Goal: Task Accomplishment & Management: Use online tool/utility

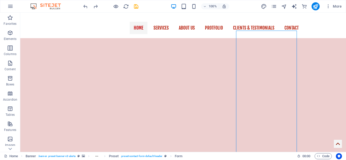
scroll to position [96, 0]
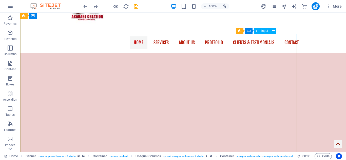
click at [275, 31] on icon at bounding box center [273, 30] width 3 height 5
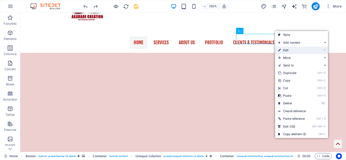
click at [292, 52] on link "⏎ Edit" at bounding box center [292, 51] width 34 height 8
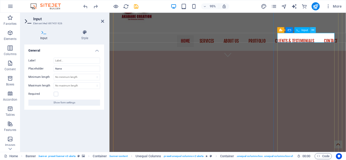
click at [312, 32] on icon at bounding box center [313, 30] width 3 height 5
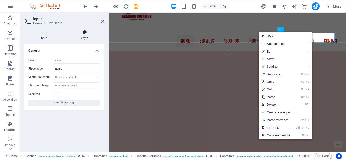
click at [87, 38] on h4 "Style" at bounding box center [85, 35] width 39 height 11
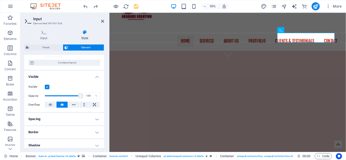
scroll to position [0, 0]
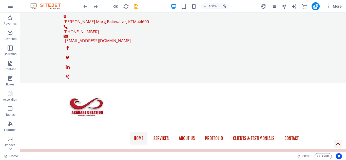
drag, startPoint x: 344, startPoint y: 40, endPoint x: 363, endPoint y: 23, distance: 25.7
click at [137, 9] on icon "save" at bounding box center [136, 7] width 6 height 6
drag, startPoint x: 344, startPoint y: 33, endPoint x: 358, endPoint y: 23, distance: 16.7
click at [313, 7] on icon "publish" at bounding box center [316, 7] width 6 height 6
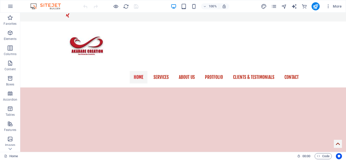
scroll to position [63, 0]
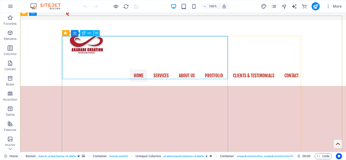
click at [97, 34] on icon at bounding box center [96, 33] width 3 height 5
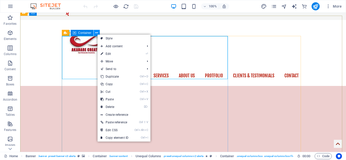
click at [97, 33] on icon at bounding box center [96, 32] width 3 height 5
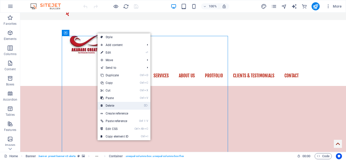
click at [109, 104] on link "⌦ Delete" at bounding box center [115, 106] width 34 height 8
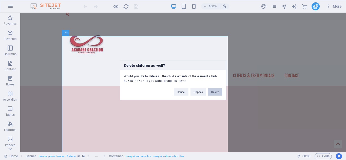
click at [217, 93] on button "Delete" at bounding box center [215, 92] width 14 height 8
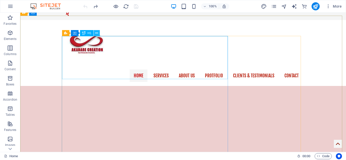
click at [97, 33] on icon at bounding box center [96, 33] width 3 height 5
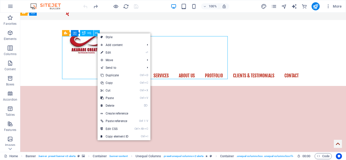
click at [97, 34] on icon at bounding box center [96, 33] width 3 height 5
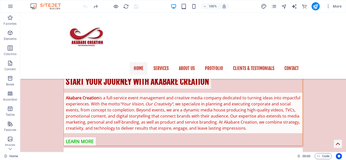
scroll to position [336, 0]
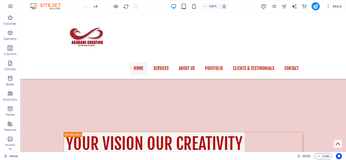
scroll to position [285, 0]
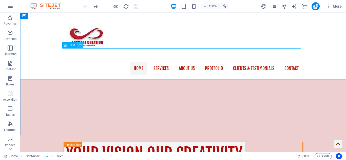
click at [79, 46] on icon at bounding box center [80, 45] width 3 height 5
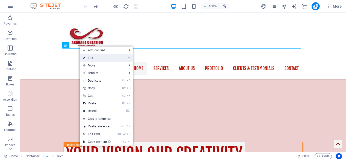
click at [96, 56] on link "⏎ Edit" at bounding box center [97, 58] width 34 height 8
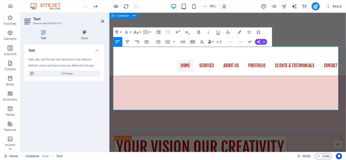
drag, startPoint x: 132, startPoint y: 113, endPoint x: 113, endPoint y: 108, distance: 20.0
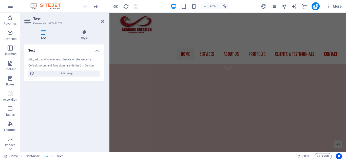
scroll to position [23, 0]
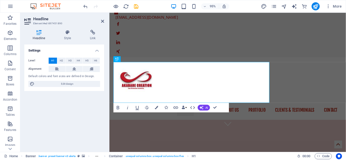
scroll to position [34, 0]
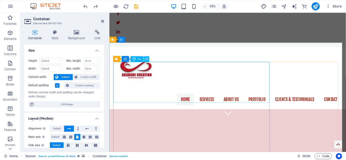
click at [147, 59] on icon at bounding box center [146, 58] width 3 height 5
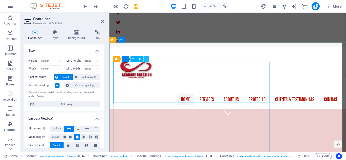
click at [147, 61] on icon at bounding box center [146, 58] width 3 height 5
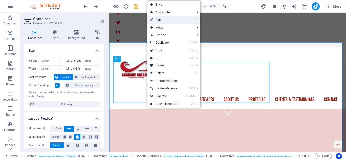
click at [159, 21] on link "⏎ Edit" at bounding box center [164, 20] width 34 height 8
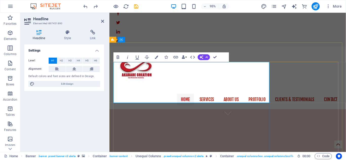
drag, startPoint x: 188, startPoint y: 100, endPoint x: 116, endPoint y: 72, distance: 77.2
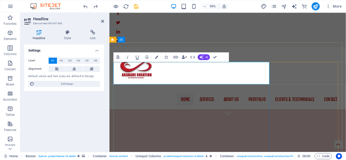
click at [117, 61] on button "Bold" at bounding box center [118, 57] width 9 height 10
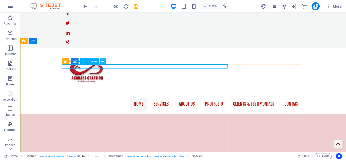
click at [103, 62] on icon at bounding box center [102, 61] width 3 height 5
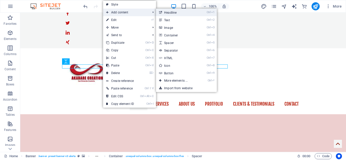
click at [171, 10] on link "Ctrl 1 Headline" at bounding box center [177, 13] width 42 height 8
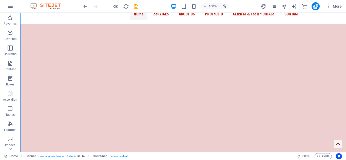
scroll to position [138, 0]
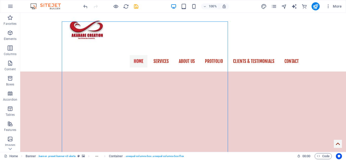
scroll to position [67, 0]
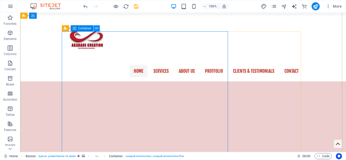
click at [96, 29] on icon at bounding box center [96, 28] width 3 height 5
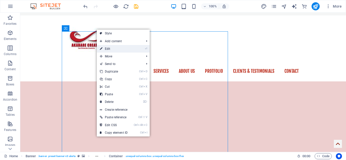
click at [118, 50] on link "⏎ Edit" at bounding box center [114, 49] width 34 height 8
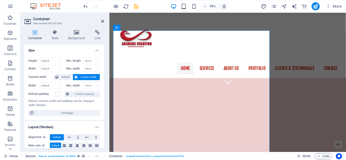
click at [37, 34] on icon at bounding box center [35, 32] width 22 height 5
drag, startPoint x: 103, startPoint y: 57, endPoint x: 104, endPoint y: 75, distance: 18.3
click at [104, 75] on div "Container Style Background Link Size Height Default px rem % vh vw Min. height …" at bounding box center [64, 89] width 88 height 126
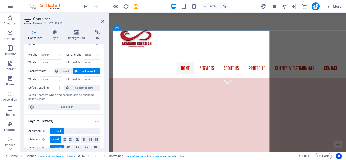
scroll to position [0, 0]
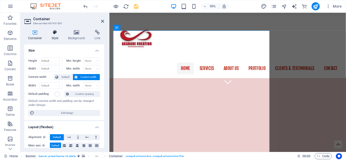
click at [57, 34] on icon at bounding box center [55, 32] width 14 height 5
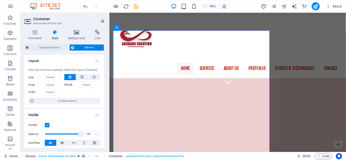
drag, startPoint x: 103, startPoint y: 67, endPoint x: 103, endPoint y: 87, distance: 20.3
click at [103, 87] on div "Layout How this element expands within the layout (Flexbox). Size Default auto …" at bounding box center [64, 101] width 80 height 93
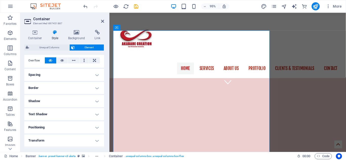
scroll to position [83, 0]
click at [94, 90] on h4 "Border" at bounding box center [64, 87] width 80 height 12
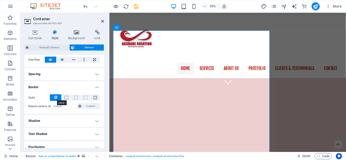
click at [56, 98] on icon at bounding box center [55, 97] width 3 height 6
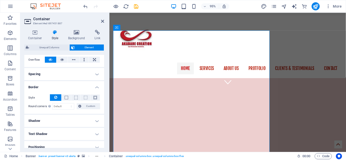
click at [56, 98] on icon at bounding box center [55, 97] width 3 height 6
click at [84, 98] on span at bounding box center [86, 98] width 4 height 4
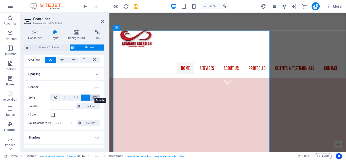
click at [96, 97] on span at bounding box center [95, 98] width 4 height 4
click at [74, 98] on span at bounding box center [76, 98] width 4 height 4
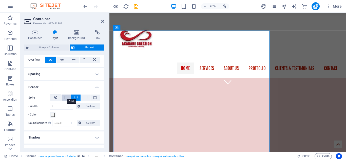
click at [65, 99] on span at bounding box center [67, 98] width 4 height 4
click at [56, 98] on icon at bounding box center [55, 97] width 3 height 6
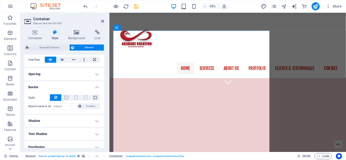
click at [56, 98] on icon at bounding box center [55, 97] width 3 height 6
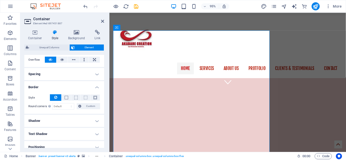
click at [56, 98] on icon at bounding box center [55, 97] width 3 height 6
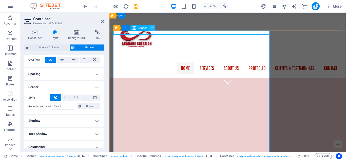
click at [151, 28] on icon at bounding box center [152, 27] width 3 height 5
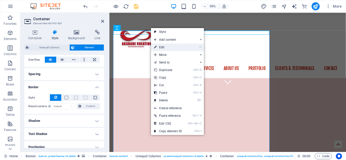
click at [160, 48] on link "⏎ Edit" at bounding box center [168, 48] width 34 height 8
select select "rem"
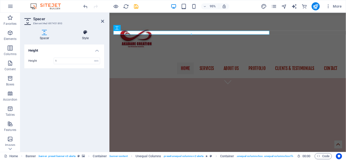
click at [86, 35] on h4 "Style" at bounding box center [85, 35] width 37 height 11
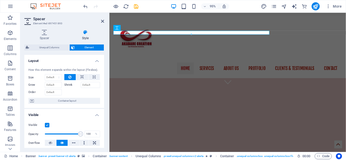
drag, startPoint x: 103, startPoint y: 68, endPoint x: 105, endPoint y: 91, distance: 22.6
click at [105, 91] on div "Spacer Style Height Height 1 px rem vh vw Unequal Columns Element Layout How th…" at bounding box center [64, 89] width 88 height 126
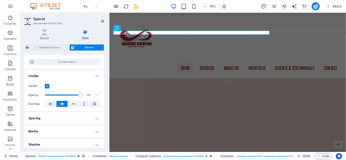
scroll to position [0, 0]
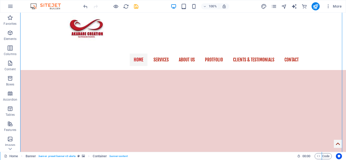
scroll to position [71, 0]
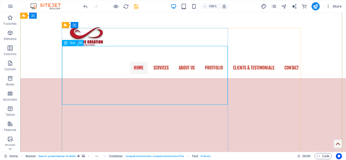
click at [80, 45] on icon at bounding box center [80, 43] width 3 height 5
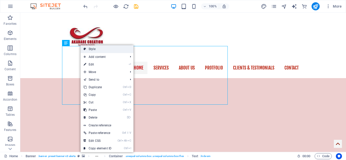
click at [95, 48] on link "Style" at bounding box center [107, 49] width 53 height 8
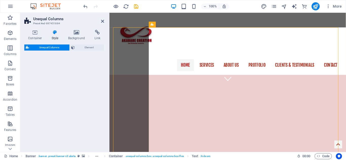
select select "%"
select select "rem"
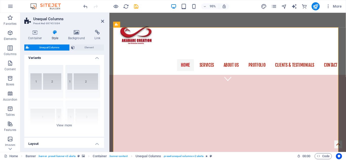
scroll to position [0, 0]
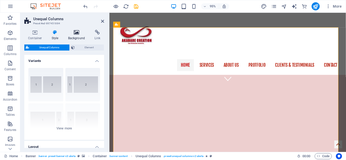
click at [77, 35] on icon at bounding box center [76, 32] width 25 height 5
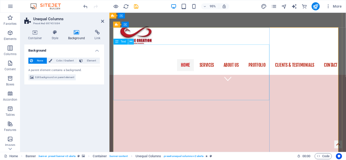
click at [131, 42] on icon at bounding box center [131, 41] width 3 height 5
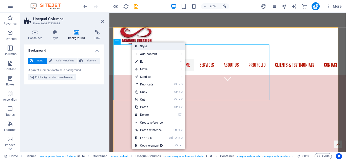
click at [141, 47] on link "Style" at bounding box center [158, 47] width 53 height 8
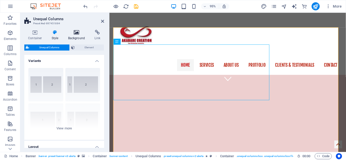
click at [76, 33] on icon at bounding box center [76, 32] width 25 height 5
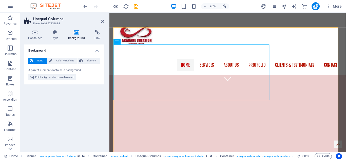
click at [76, 33] on icon at bounding box center [76, 32] width 25 height 5
click at [59, 63] on span "Color / Gradient" at bounding box center [65, 61] width 22 height 6
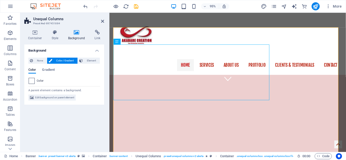
click at [33, 82] on span at bounding box center [32, 81] width 6 height 6
click at [41, 81] on span "Color" at bounding box center [40, 81] width 7 height 4
click at [41, 96] on span "Edit background on parent element" at bounding box center [54, 98] width 39 height 6
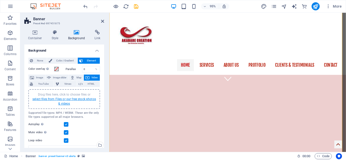
click at [41, 100] on link "select files from Files or our free stock photos & videos" at bounding box center [64, 102] width 64 height 8
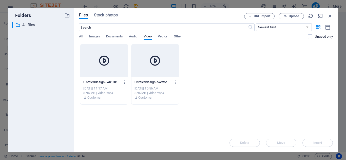
click at [102, 67] on icon at bounding box center [104, 61] width 12 height 12
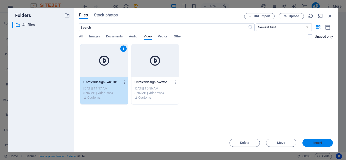
click at [313, 143] on span "Insert" at bounding box center [317, 143] width 9 height 3
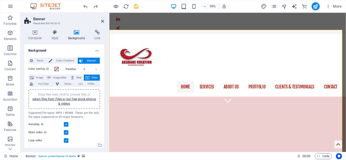
scroll to position [51, 0]
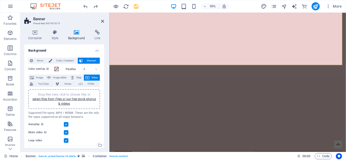
scroll to position [0, 0]
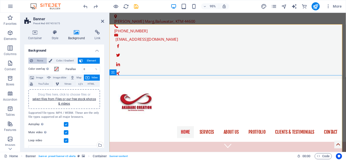
click at [39, 62] on span "None" at bounding box center [39, 61] width 11 height 6
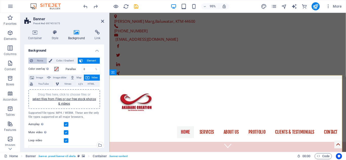
click at [39, 62] on span "None" at bounding box center [39, 61] width 11 height 6
click at [63, 61] on span "Color / Gradient" at bounding box center [65, 61] width 22 height 6
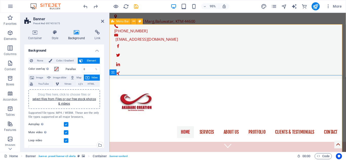
click at [198, 83] on div "Home Services About us Protfolio Clients & Testimonials Contact" at bounding box center [233, 116] width 249 height 66
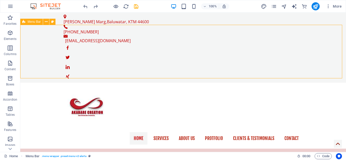
click at [136, 83] on div "Home Services About us Protfolio Clients & Testimonials Contact" at bounding box center [183, 116] width 326 height 66
click at [48, 22] on button at bounding box center [46, 22] width 6 height 6
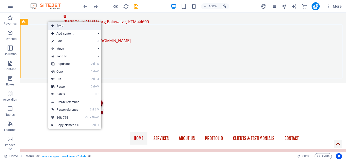
click at [60, 26] on link "Style" at bounding box center [74, 26] width 53 height 8
select select "rem"
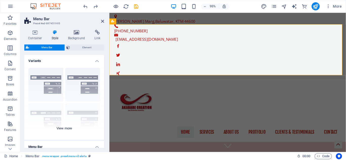
click at [56, 77] on div "Border Centered Default Fixed Loki Trigger Wide XXL" at bounding box center [64, 102] width 80 height 76
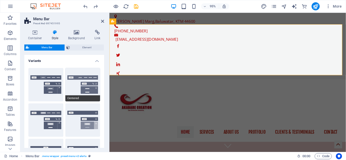
click at [82, 77] on button "Centered" at bounding box center [82, 84] width 35 height 33
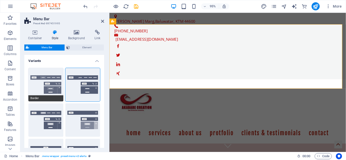
click at [37, 82] on button "Border" at bounding box center [45, 84] width 35 height 33
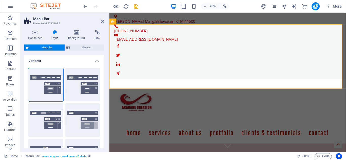
click at [40, 120] on div "Default" at bounding box center [45, 120] width 35 height 33
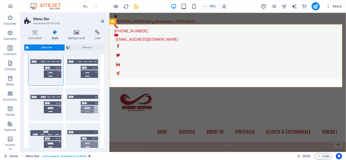
scroll to position [14, 0]
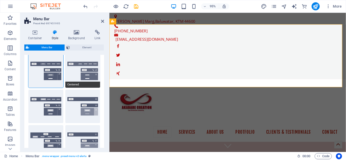
click at [78, 64] on button "Centered" at bounding box center [82, 70] width 35 height 33
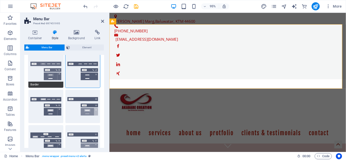
click at [48, 65] on button "Border" at bounding box center [45, 70] width 35 height 33
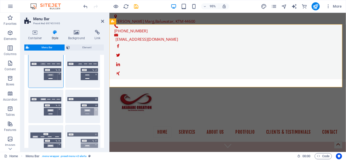
click at [86, 135] on button "Trigger" at bounding box center [82, 141] width 35 height 33
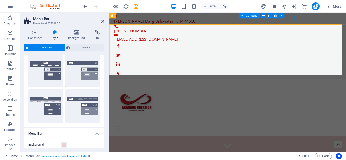
scroll to position [75, 0]
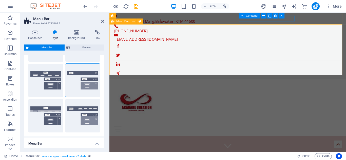
click at [178, 83] on div "Home Services About us Protfolio Clients & Testimonials Contact" at bounding box center [233, 113] width 249 height 60
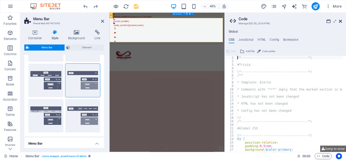
click at [341, 21] on icon at bounding box center [340, 21] width 3 height 4
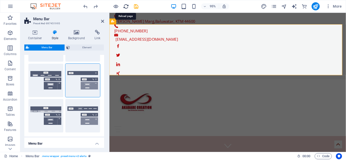
drag, startPoint x: 125, startPoint y: 7, endPoint x: 172, endPoint y: 12, distance: 47.9
click at [125, 7] on icon "reload" at bounding box center [126, 7] width 6 height 6
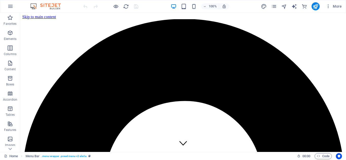
scroll to position [0, 0]
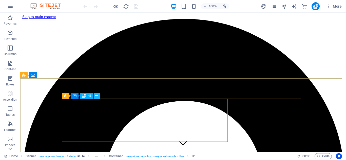
click at [99, 96] on button at bounding box center [97, 96] width 6 height 6
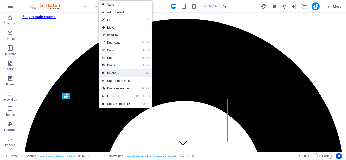
click at [113, 72] on link "⌦ Delete" at bounding box center [116, 73] width 34 height 8
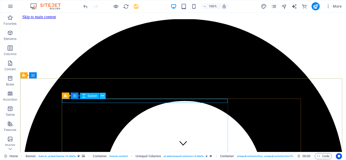
click at [102, 98] on icon at bounding box center [102, 95] width 3 height 5
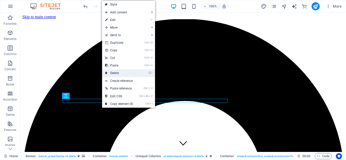
click at [111, 75] on link "⌦ Delete" at bounding box center [119, 73] width 34 height 8
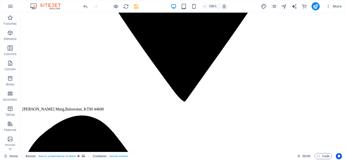
scroll to position [349, 0]
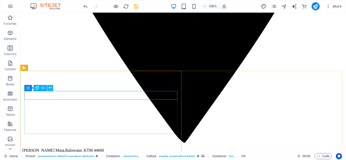
click at [49, 88] on icon at bounding box center [50, 87] width 3 height 5
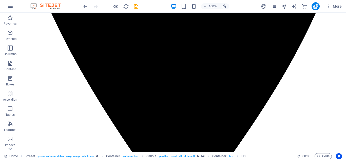
scroll to position [276, 0]
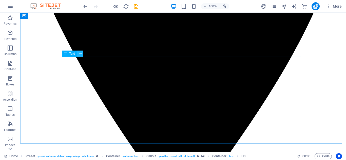
click at [81, 56] on icon at bounding box center [80, 53] width 3 height 5
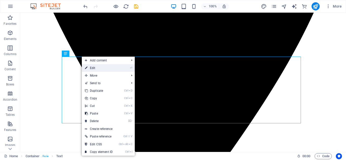
click at [94, 68] on link "⏎ Edit" at bounding box center [99, 68] width 34 height 8
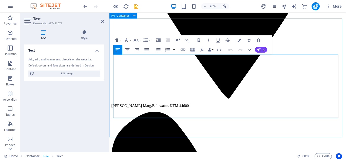
drag, startPoint x: 133, startPoint y: 122, endPoint x: 111, endPoint y: 115, distance: 22.8
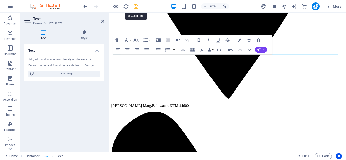
click at [137, 9] on icon "save" at bounding box center [136, 7] width 6 height 6
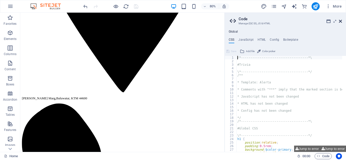
click at [339, 22] on icon at bounding box center [340, 21] width 3 height 4
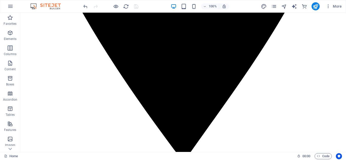
scroll to position [334, 0]
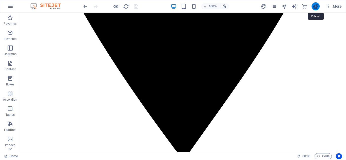
click at [316, 8] on icon "publish" at bounding box center [316, 7] width 6 height 6
